Goal: Task Accomplishment & Management: Use online tool/utility

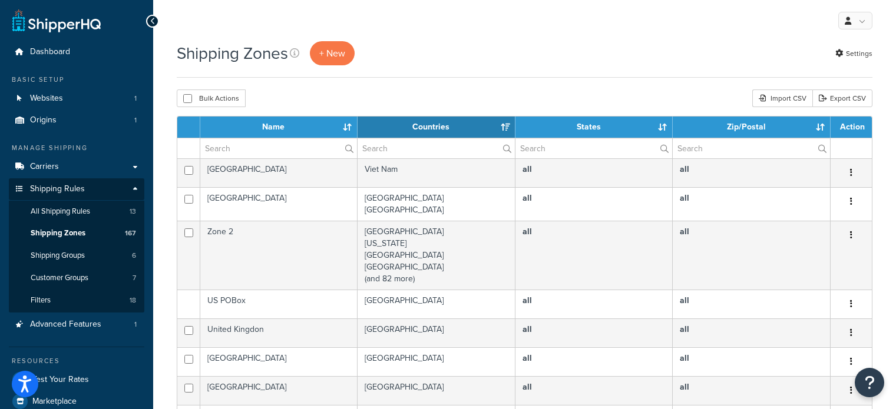
select select "15"
click at [277, 143] on input "text" at bounding box center [278, 148] width 157 height 20
type input "aust post"
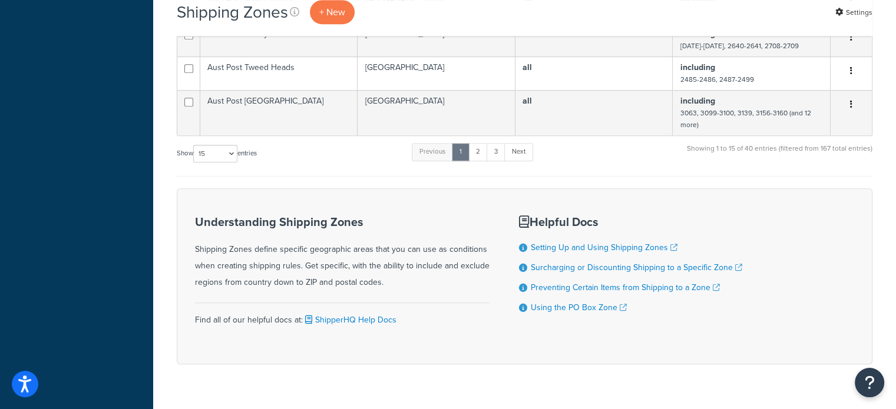
scroll to position [648, 0]
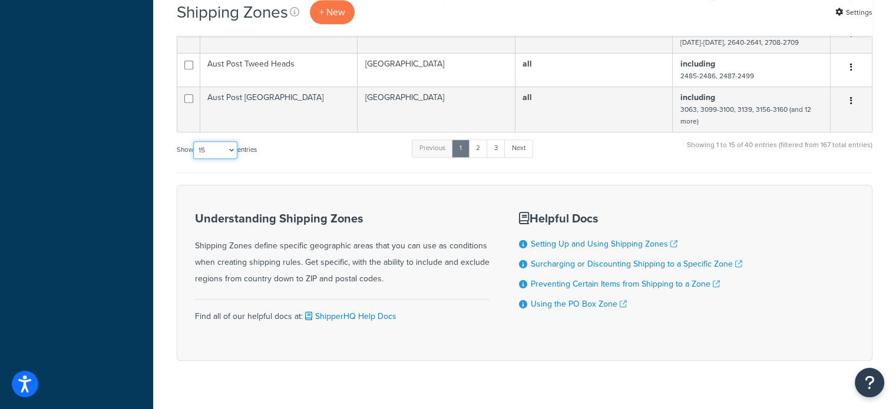
click at [212, 159] on select "10 15 25 50 100" at bounding box center [215, 150] width 44 height 18
select select "100"
click at [194, 159] on select "10 15 25 50 100" at bounding box center [215, 150] width 44 height 18
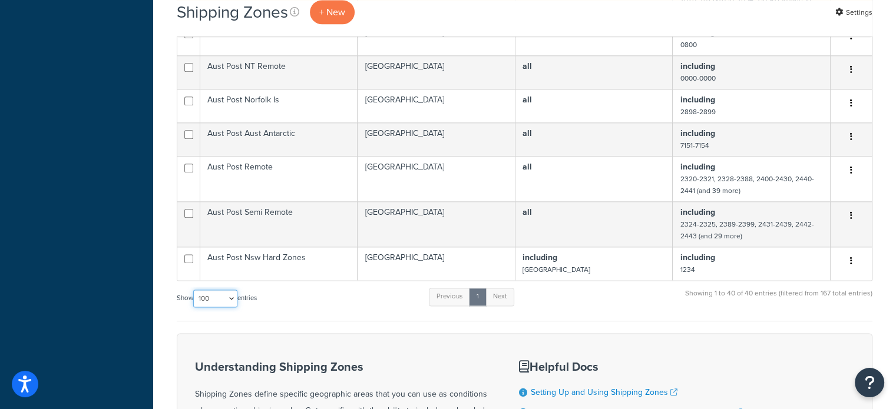
scroll to position [1473, 0]
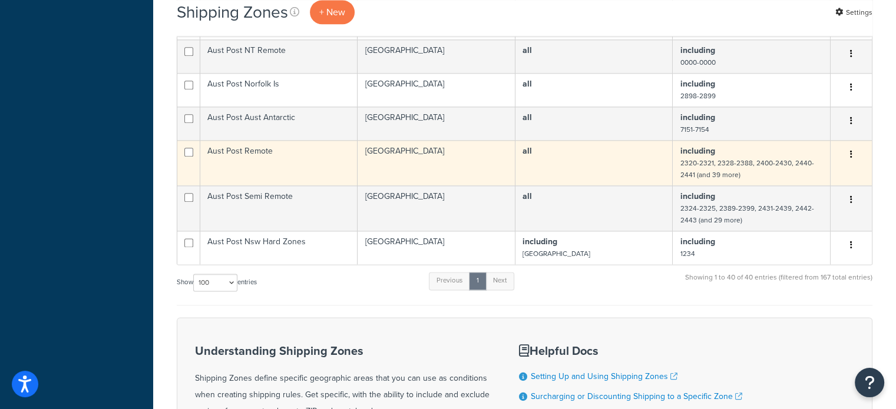
click at [269, 174] on td "Aust Post Remote" at bounding box center [278, 162] width 157 height 45
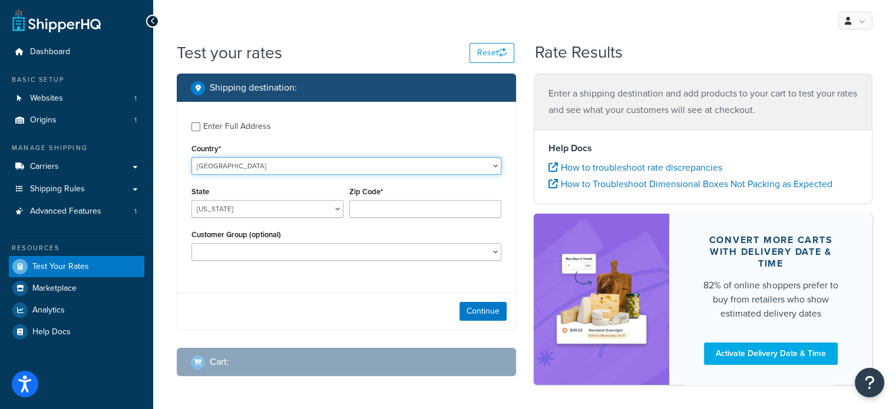
click at [244, 164] on select "[GEOGRAPHIC_DATA] [GEOGRAPHIC_DATA] [GEOGRAPHIC_DATA] [GEOGRAPHIC_DATA] [GEOGRA…" at bounding box center [346, 166] width 310 height 18
select select "AU"
click at [191, 157] on select "[GEOGRAPHIC_DATA] [GEOGRAPHIC_DATA] [GEOGRAPHIC_DATA] [GEOGRAPHIC_DATA] [GEOGRA…" at bounding box center [346, 166] width 310 height 18
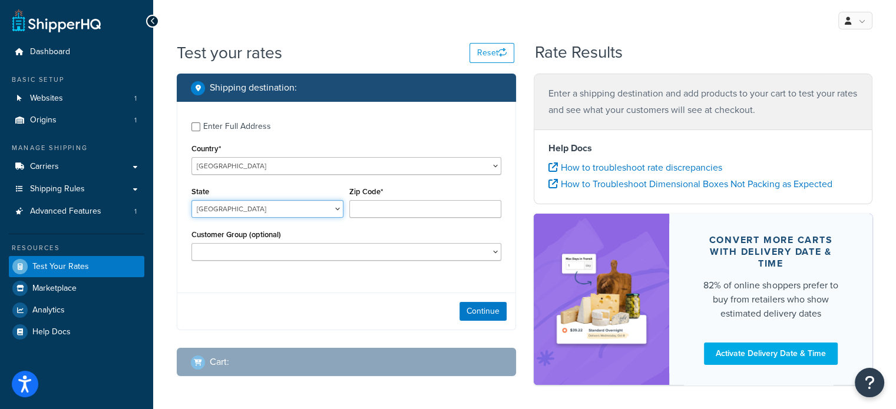
drag, startPoint x: 266, startPoint y: 224, endPoint x: 261, endPoint y: 206, distance: 19.0
click at [261, 206] on select "[GEOGRAPHIC_DATA] [GEOGRAPHIC_DATA] [GEOGRAPHIC_DATA] [GEOGRAPHIC_DATA] [GEOGRA…" at bounding box center [267, 209] width 152 height 18
click at [191, 200] on select "[GEOGRAPHIC_DATA] [GEOGRAPHIC_DATA] [GEOGRAPHIC_DATA] [GEOGRAPHIC_DATA] [GEOGRA…" at bounding box center [267, 209] width 152 height 18
select select "ACT"
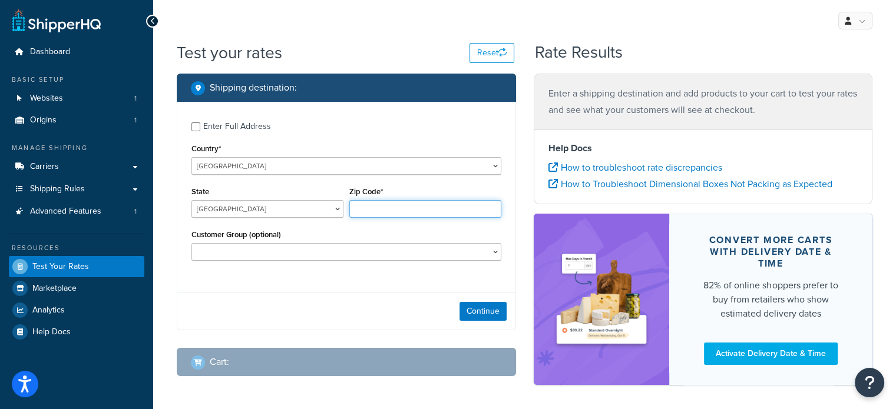
click at [367, 207] on input "Zip Code*" at bounding box center [425, 209] width 152 height 18
type input "4879"
click at [474, 313] on button "Continue" at bounding box center [483, 311] width 47 height 19
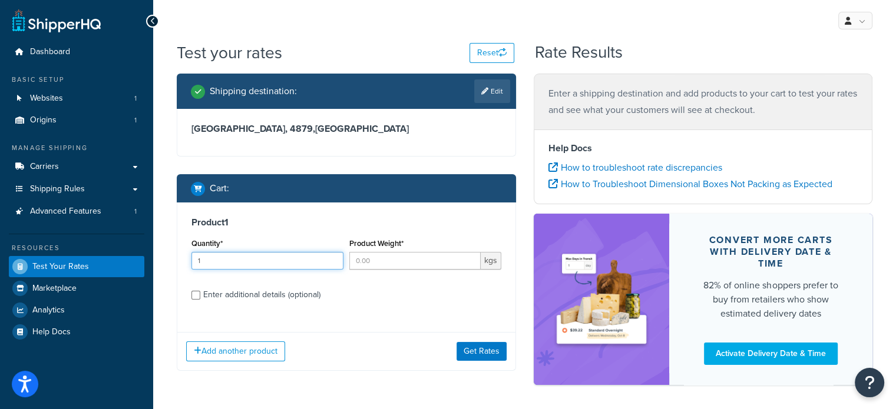
type input "1"
click at [330, 257] on input "1" at bounding box center [267, 261] width 152 height 18
click at [379, 257] on input "Product Weight*" at bounding box center [414, 261] width 131 height 18
type input "25"
click at [491, 353] on button "Get Rates" at bounding box center [482, 351] width 50 height 19
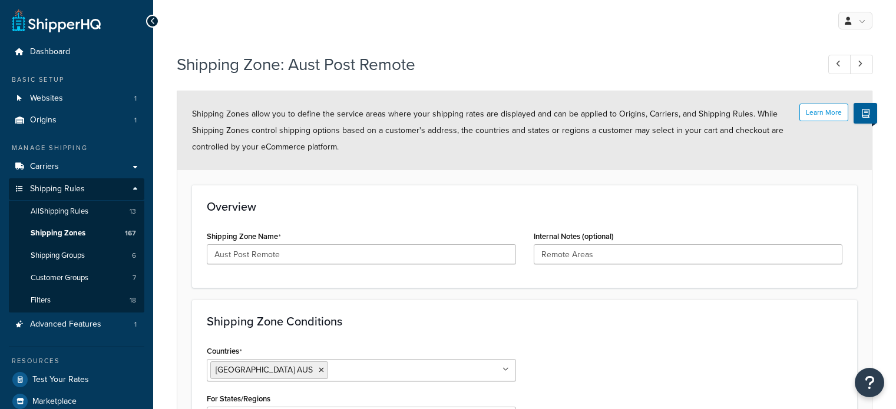
select select "including"
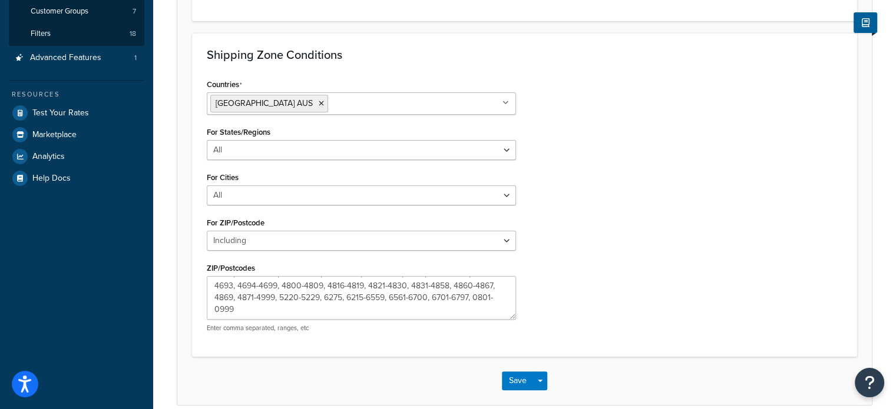
scroll to position [295, 0]
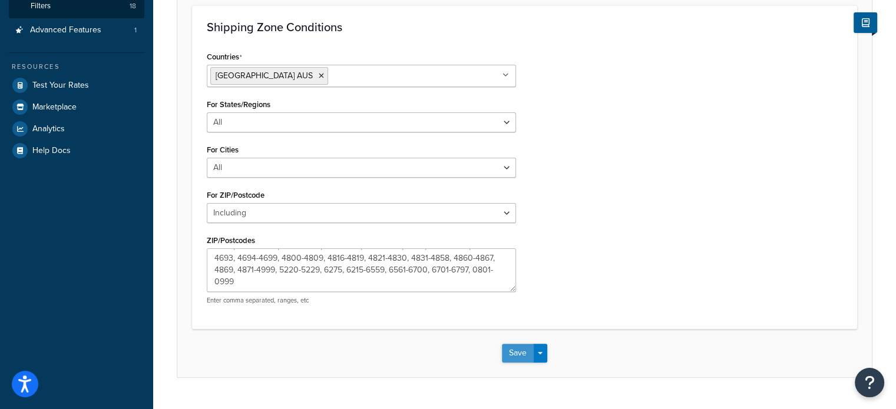
click at [514, 353] on button "Save" at bounding box center [518, 353] width 32 height 19
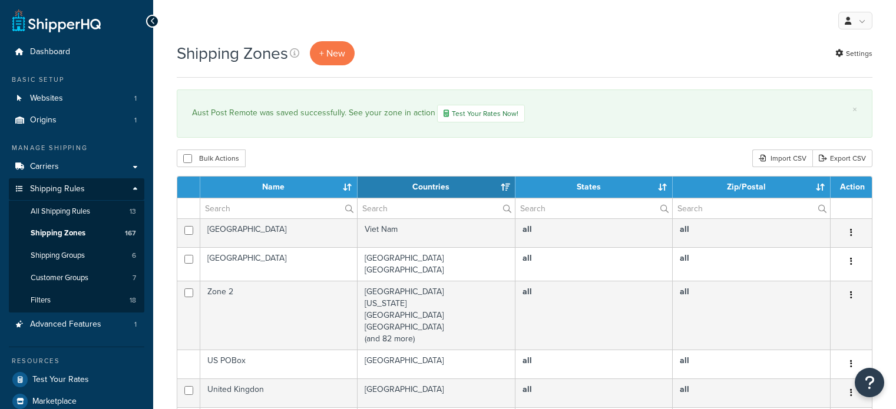
select select "15"
